Goal: Check status: Check status

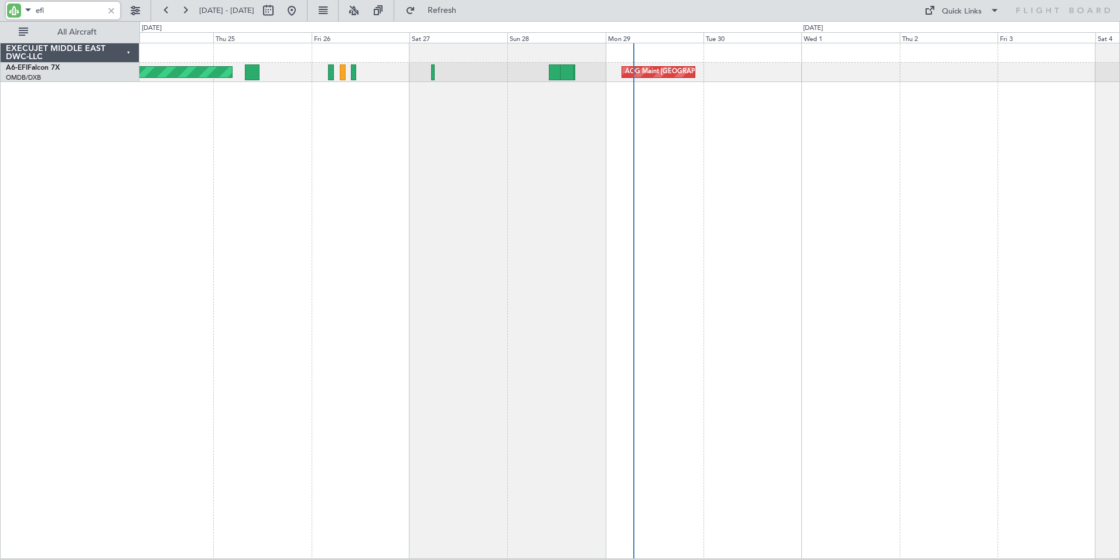
drag, startPoint x: 54, startPoint y: 8, endPoint x: -2, endPoint y: 8, distance: 56.8
click at [0, 8] on html "efi [DATE] - [DATE] Refresh Quick Links All Aircraft AOG Maint [GEOGRAPHIC_DATA…" at bounding box center [560, 279] width 1120 height 559
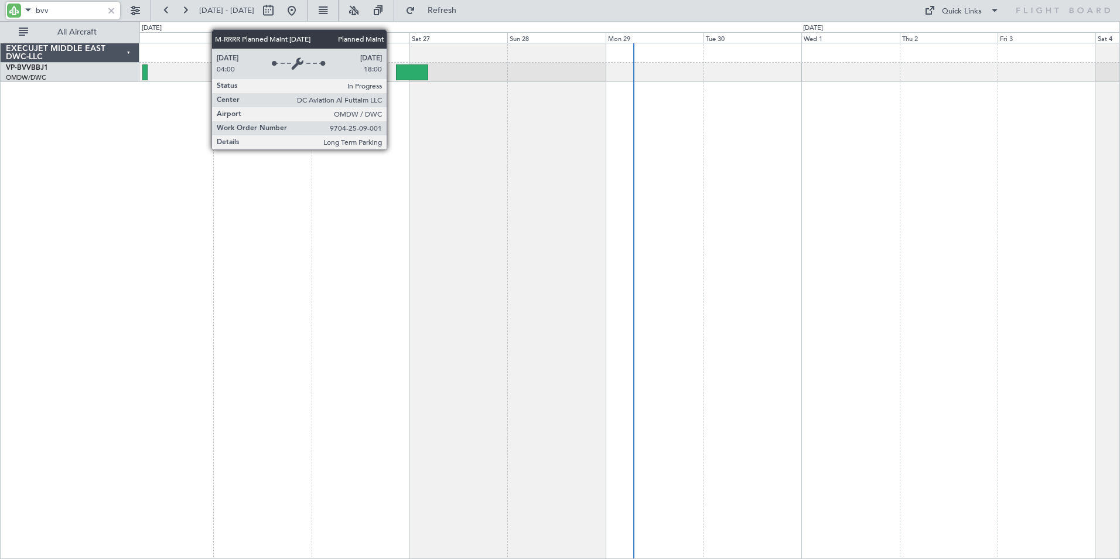
click at [470, 145] on div at bounding box center [629, 301] width 980 height 516
click at [338, 220] on div at bounding box center [629, 301] width 980 height 516
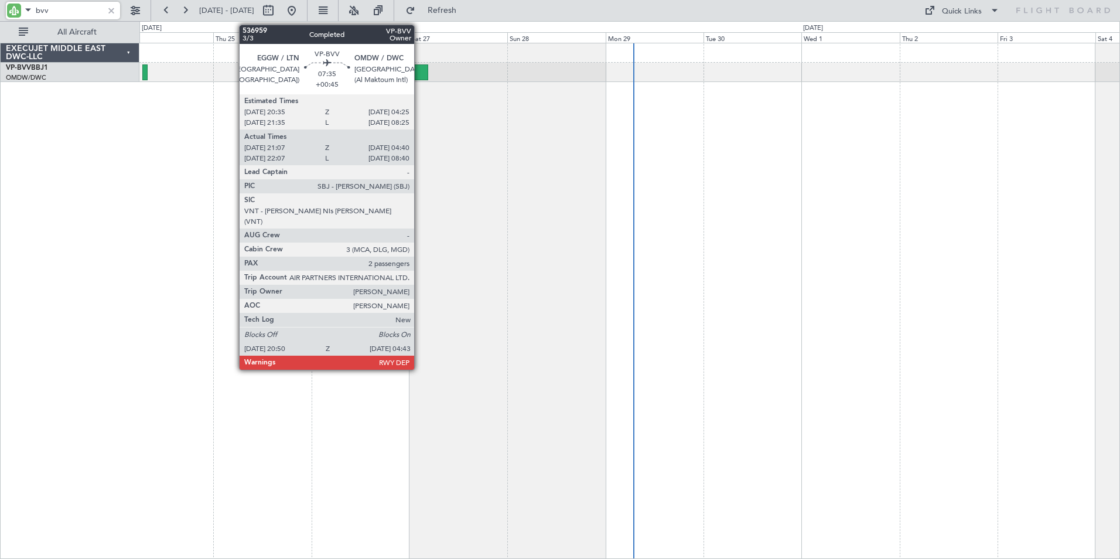
click at [419, 72] on div at bounding box center [412, 72] width 32 height 16
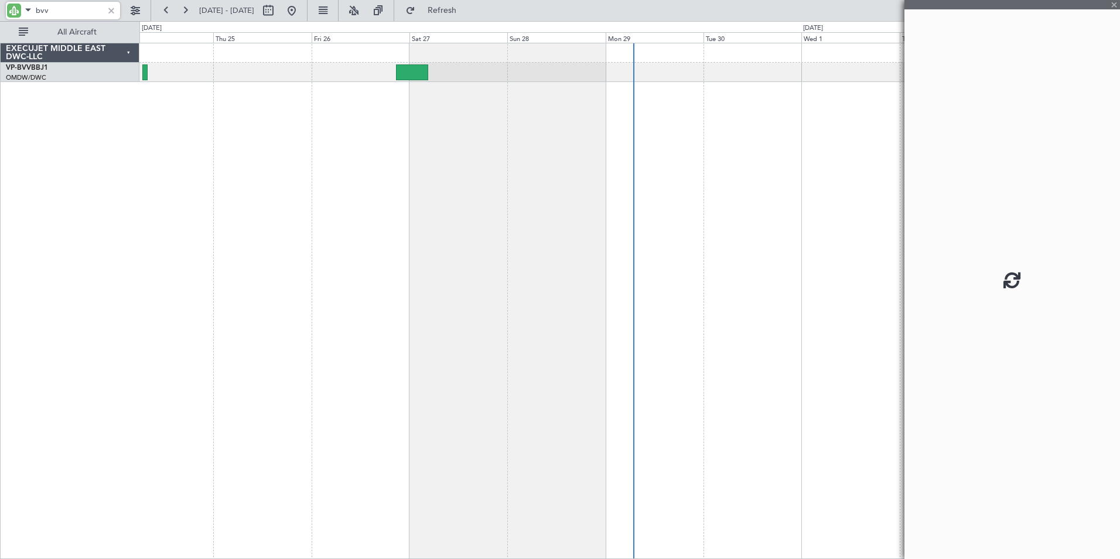
type input "bvv"
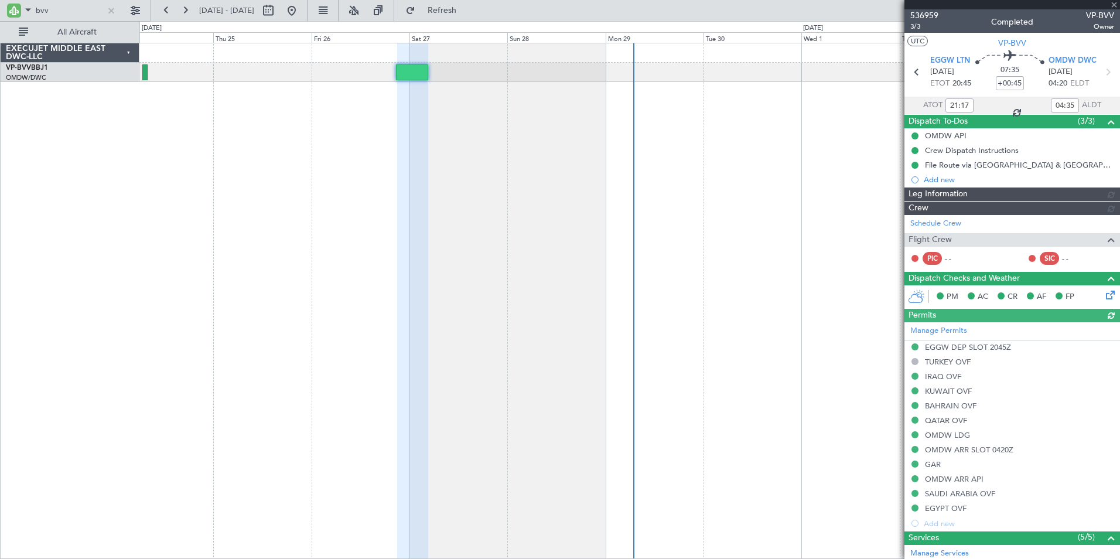
type input "[PERSON_NAME] ([PERSON_NAME])"
type input "7363"
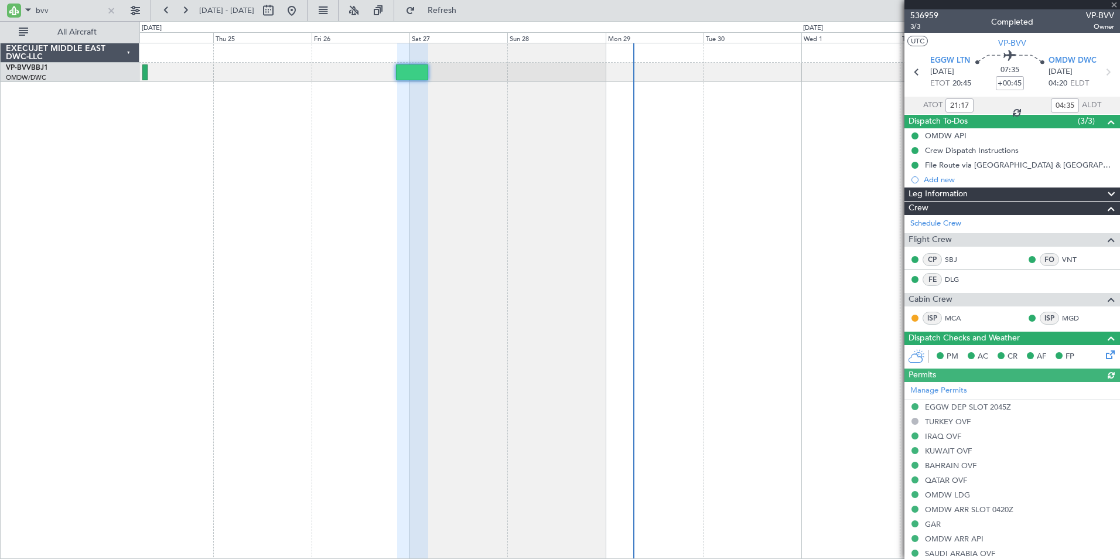
click at [1112, 4] on div at bounding box center [1012, 4] width 216 height 9
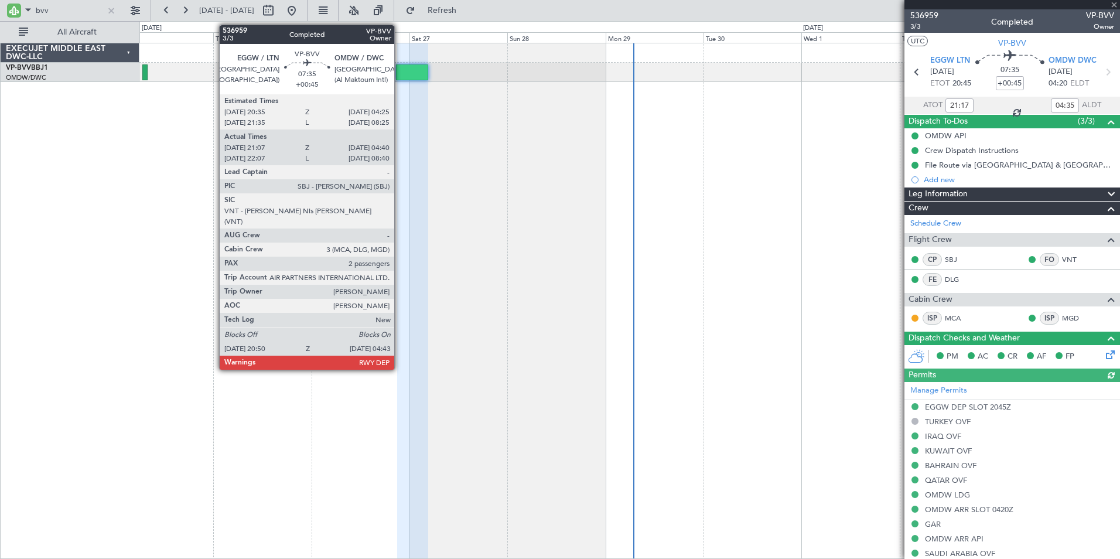
click at [399, 71] on div at bounding box center [412, 72] width 32 height 16
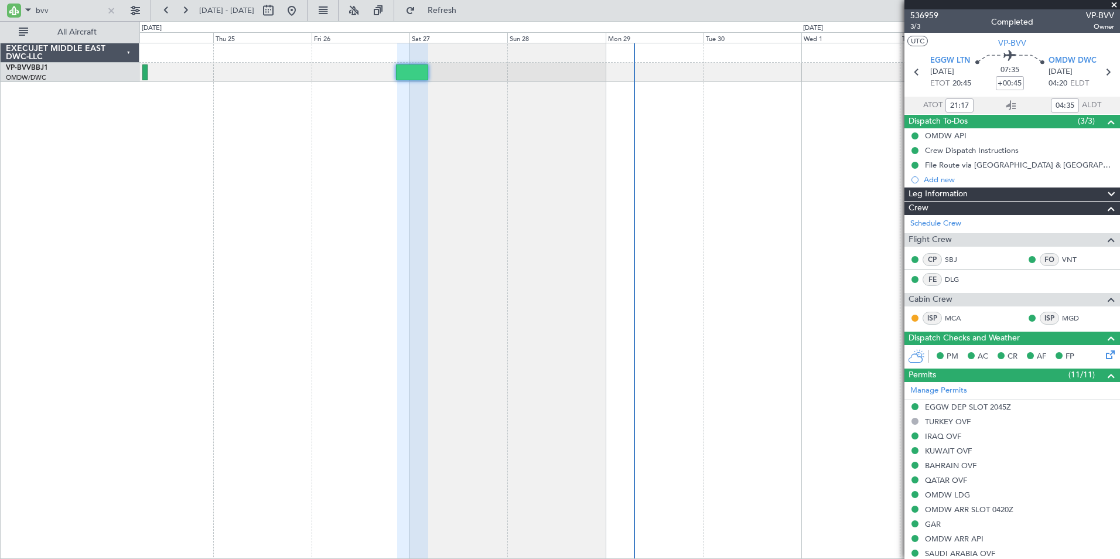
type input "[PERSON_NAME] ([PERSON_NAME])"
type input "7363"
type input "[PERSON_NAME] ([PERSON_NAME])"
type input "7363"
click at [1114, 4] on span at bounding box center [1114, 5] width 12 height 11
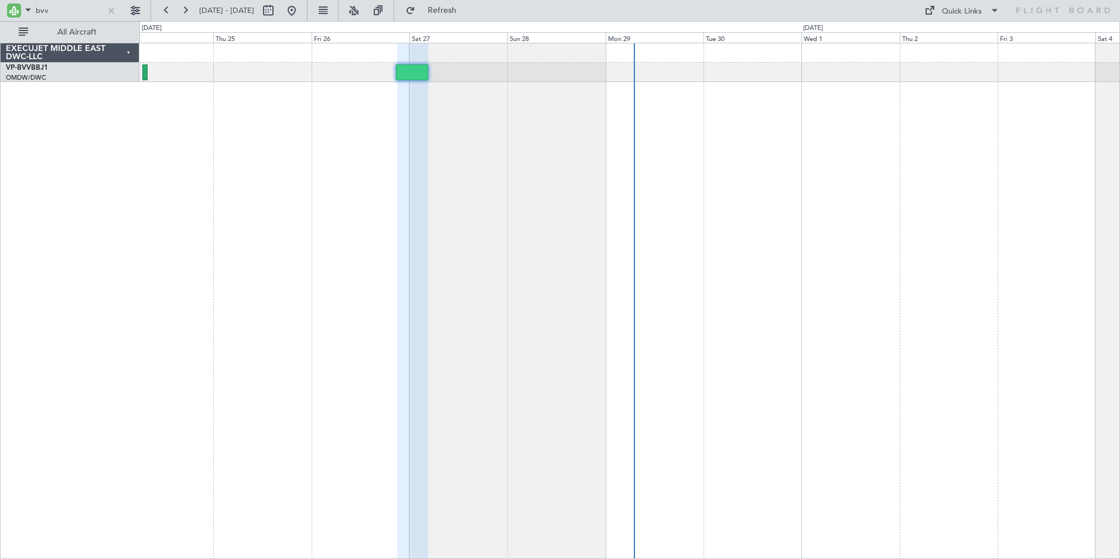
type input "0"
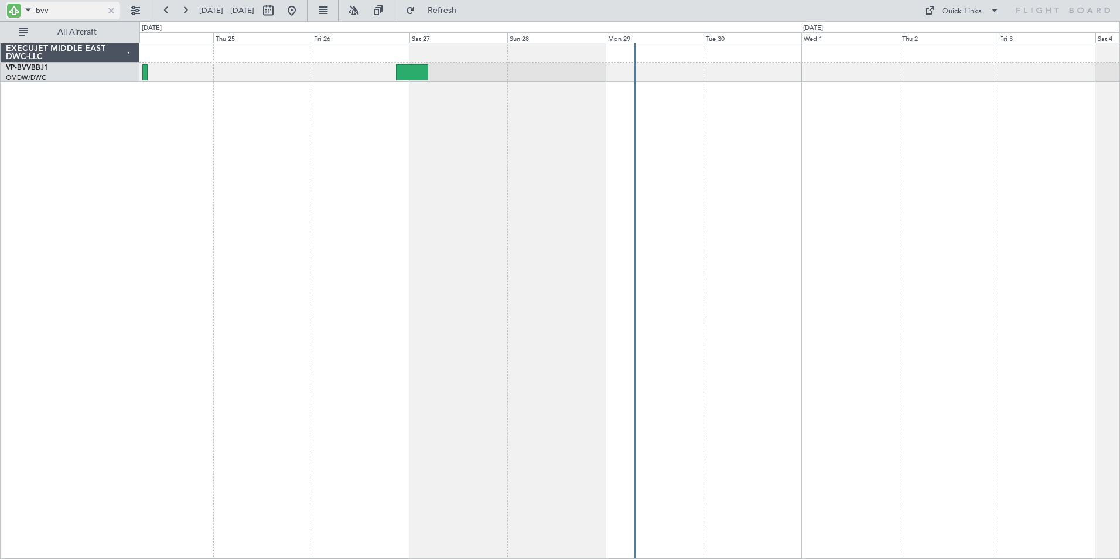
click at [112, 11] on div at bounding box center [111, 10] width 13 height 13
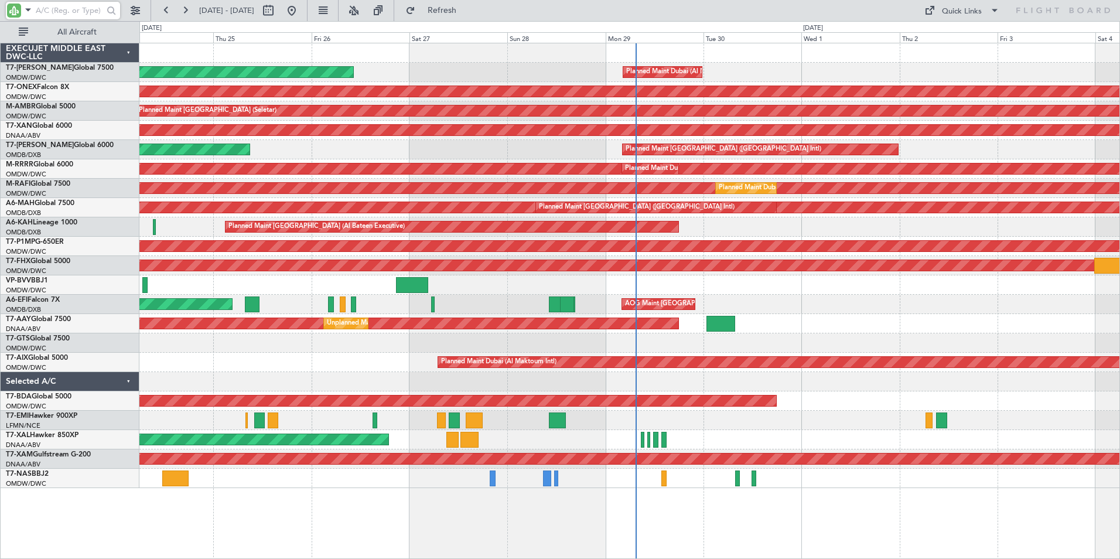
click at [60, 8] on input "text" at bounding box center [69, 11] width 67 height 18
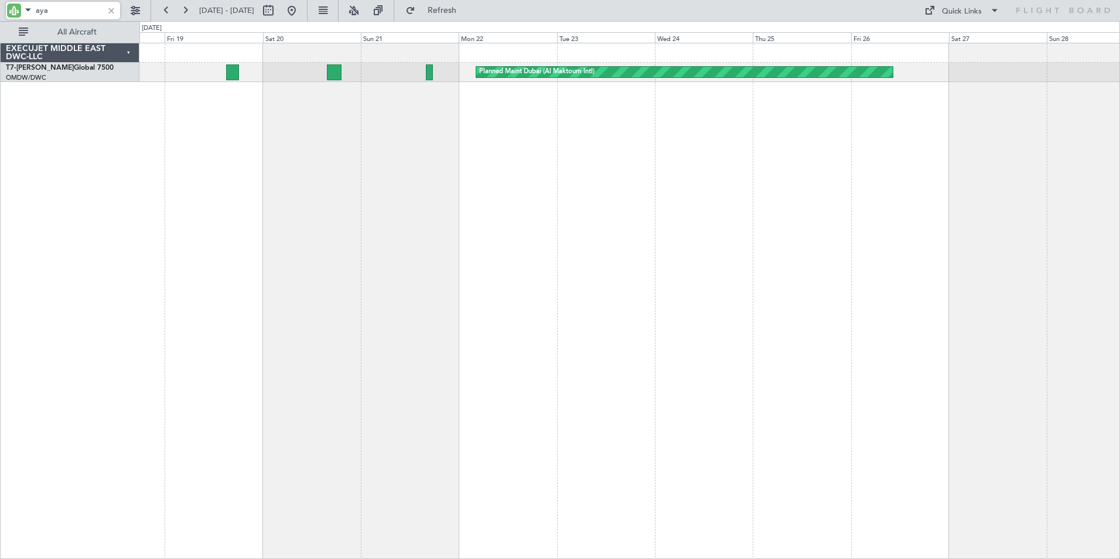
click at [737, 226] on div "Planned Maint Dubai (Al Maktoum Intl) Planned Maint [GEOGRAPHIC_DATA] (Al Makto…" at bounding box center [629, 301] width 980 height 516
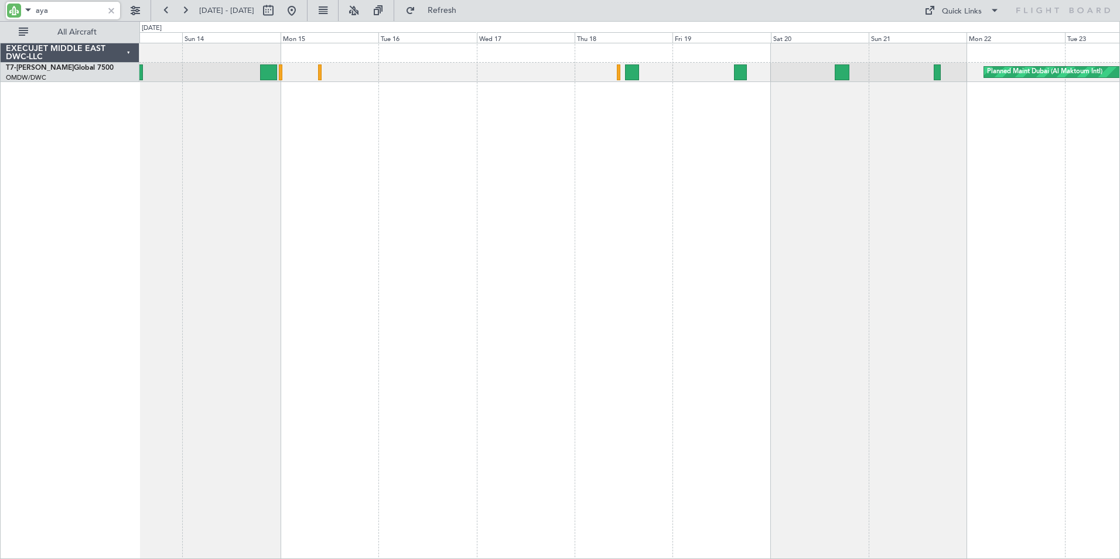
click at [772, 235] on div "Planned Maint Dubai (Al Maktoum Intl)" at bounding box center [629, 301] width 980 height 516
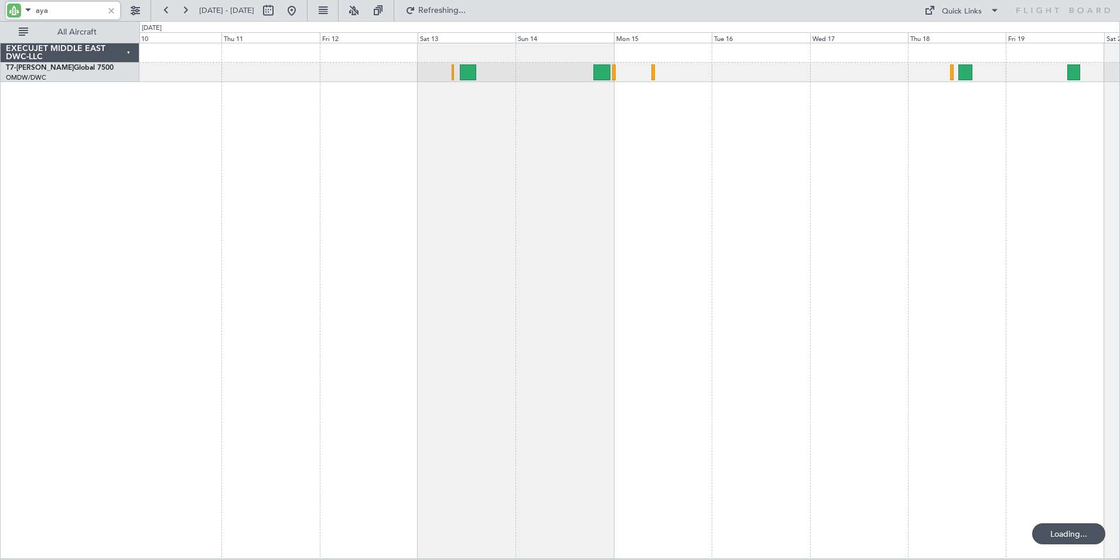
click at [648, 190] on div "Planned Maint Dubai (Al Maktoum Intl)" at bounding box center [629, 301] width 980 height 516
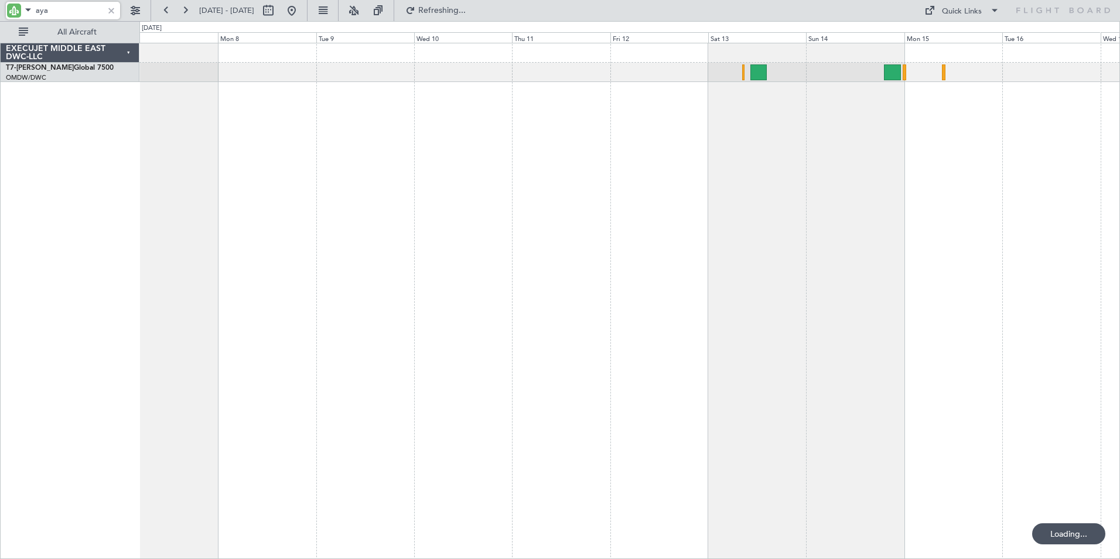
click at [553, 188] on div at bounding box center [629, 301] width 980 height 516
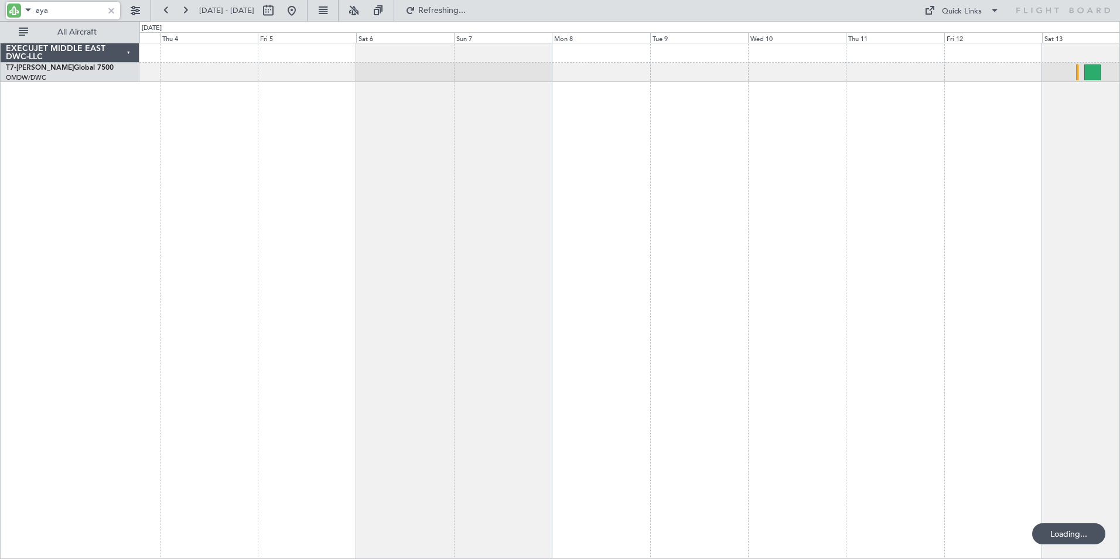
click at [589, 211] on div at bounding box center [629, 301] width 980 height 516
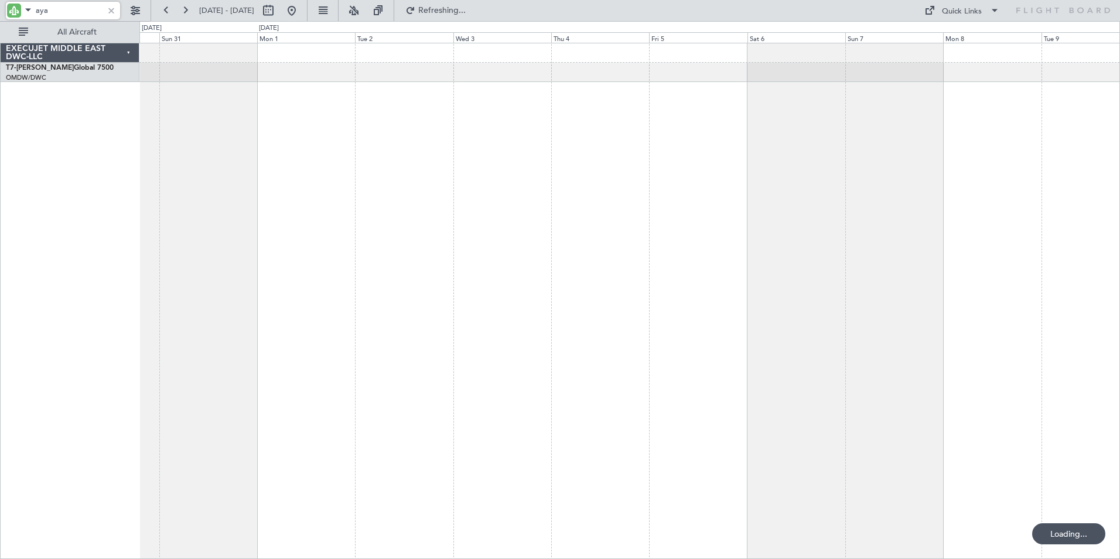
click at [652, 204] on div at bounding box center [629, 301] width 980 height 516
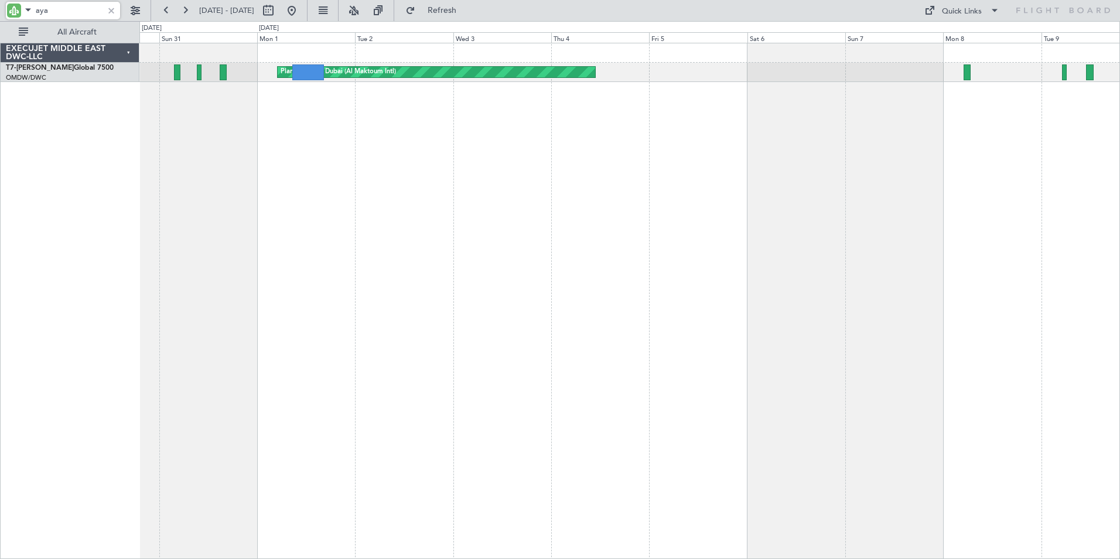
type input "aya"
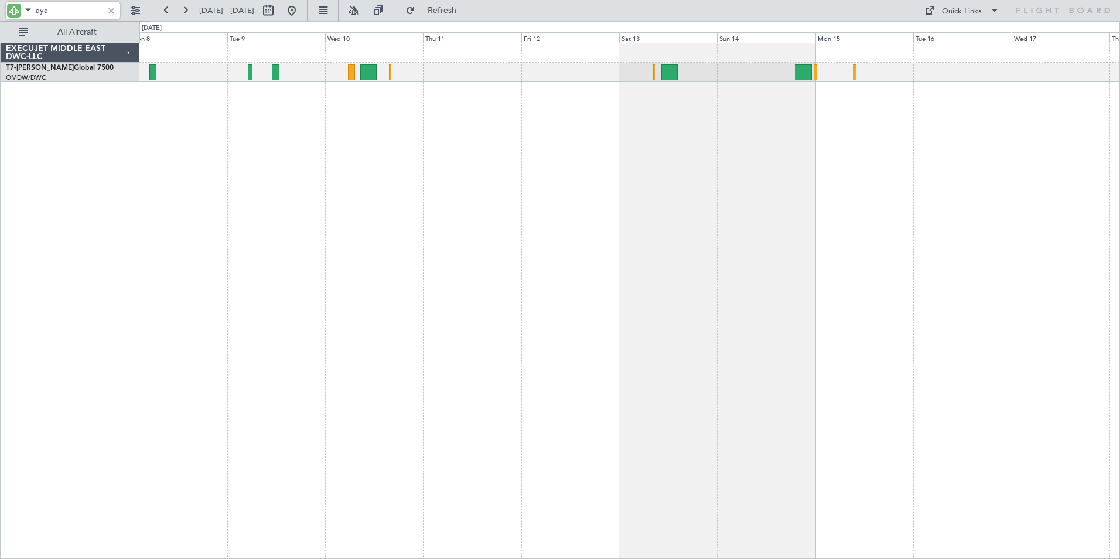
click at [60, 269] on div "EXECUJET MIDDLE EAST DWC-LLC T7-AYA Global 7500 OMDW/DWC Dubai (Al Maktoum Intl…" at bounding box center [560, 290] width 1120 height 538
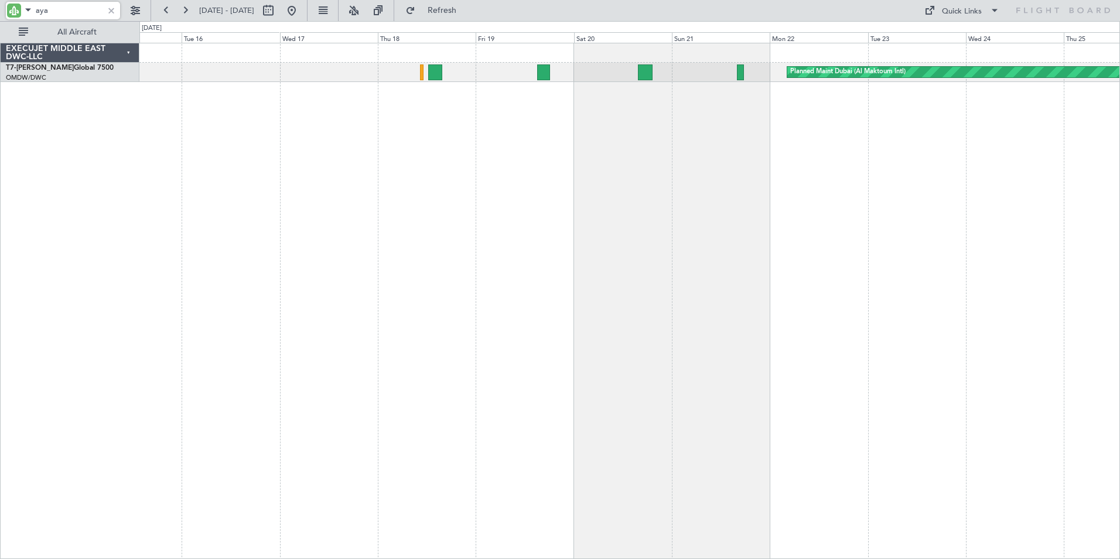
click at [0, 274] on html "aya [DATE] - [DATE] Refresh Quick Links All Aircraft Planned Maint [GEOGRAPHIC_…" at bounding box center [560, 279] width 1120 height 559
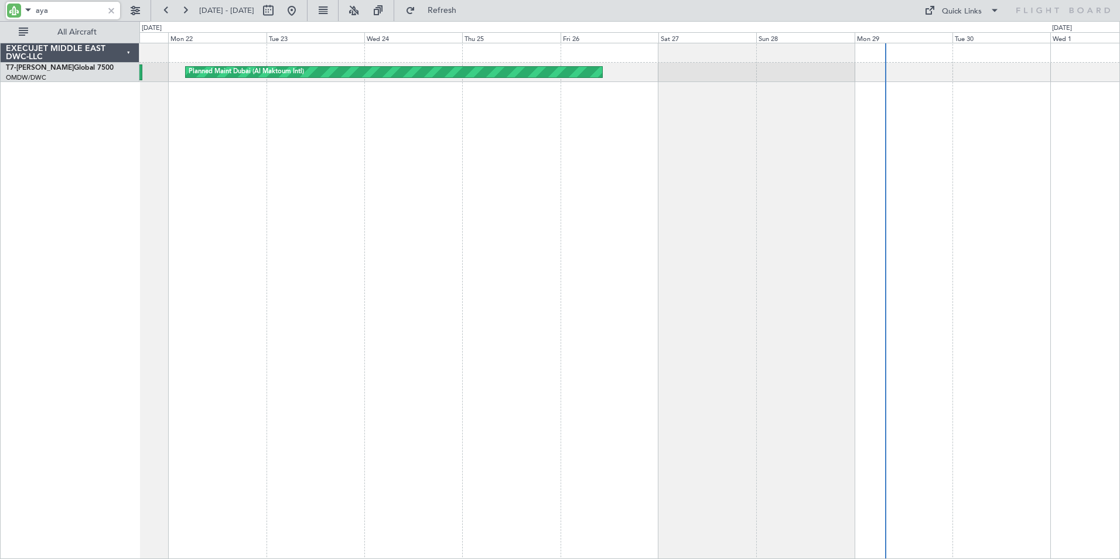
click at [70, 259] on div "Planned Maint Dubai (Al Maktoum Intl) EXECUJET MIDDLE EAST DWC-LLC T7-AYA Globa…" at bounding box center [560, 290] width 1120 height 538
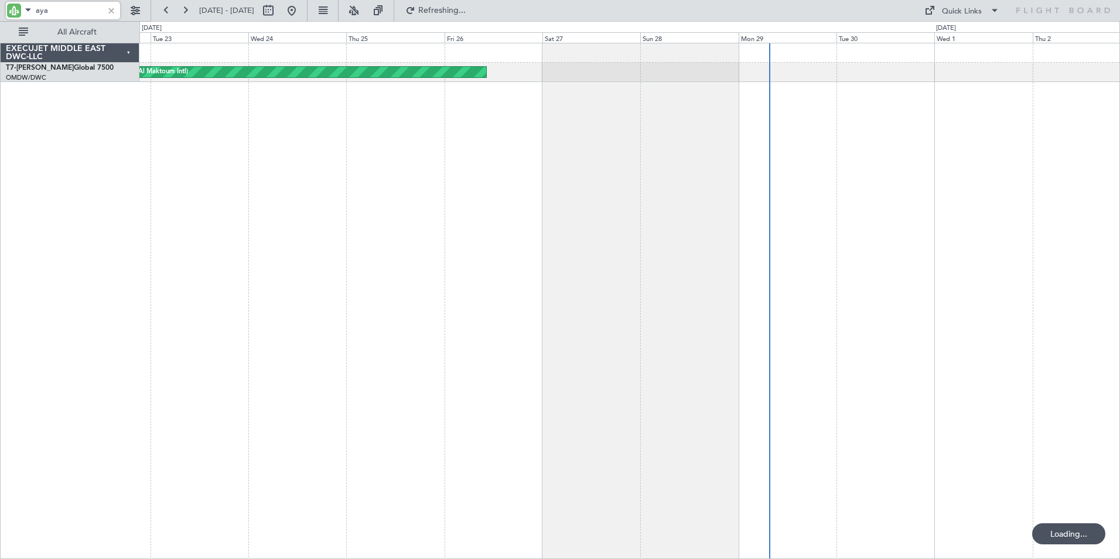
click at [473, 197] on div "Planned Maint Dubai (Al Maktoum Intl)" at bounding box center [629, 301] width 980 height 516
